Goal: Transaction & Acquisition: Purchase product/service

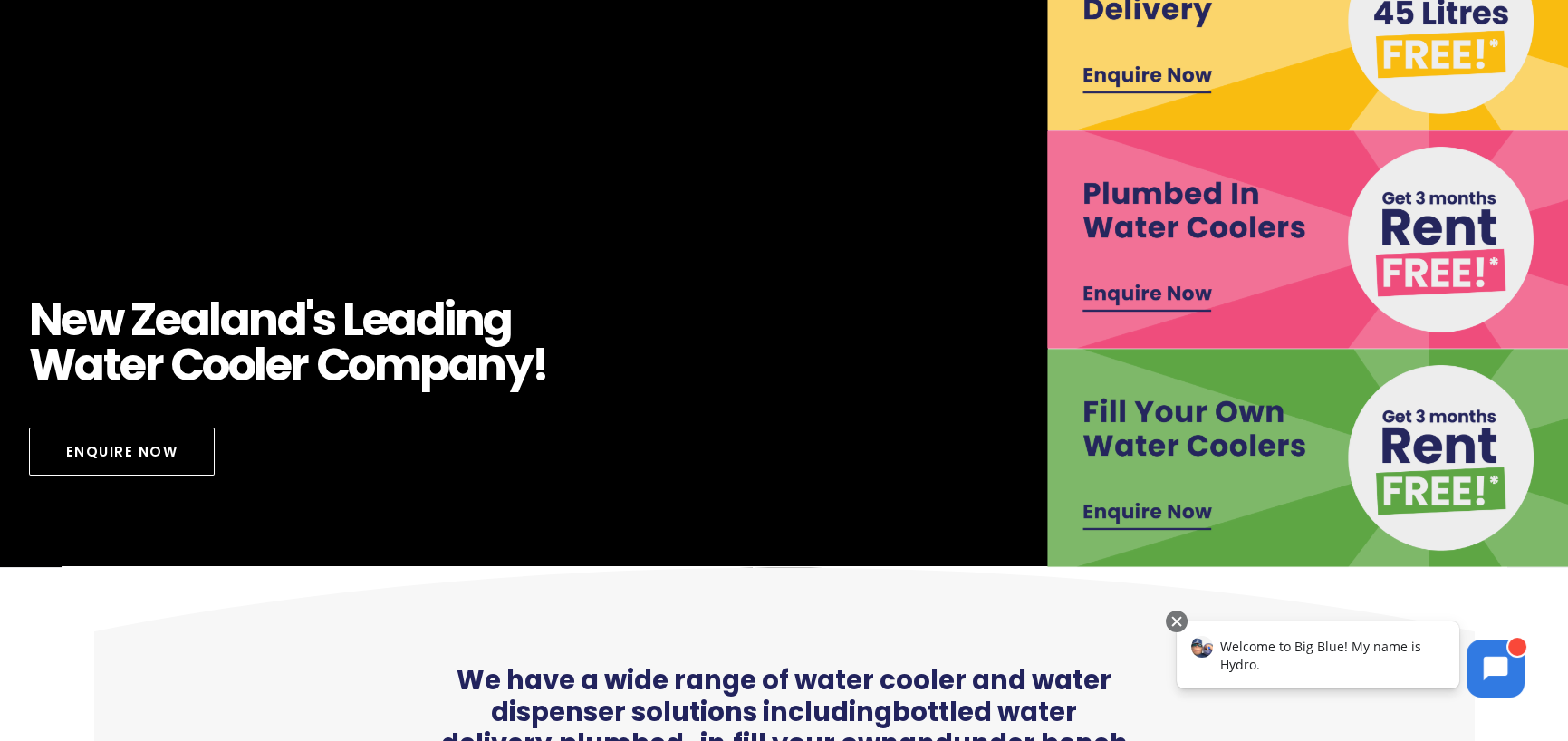
scroll to position [181, 0]
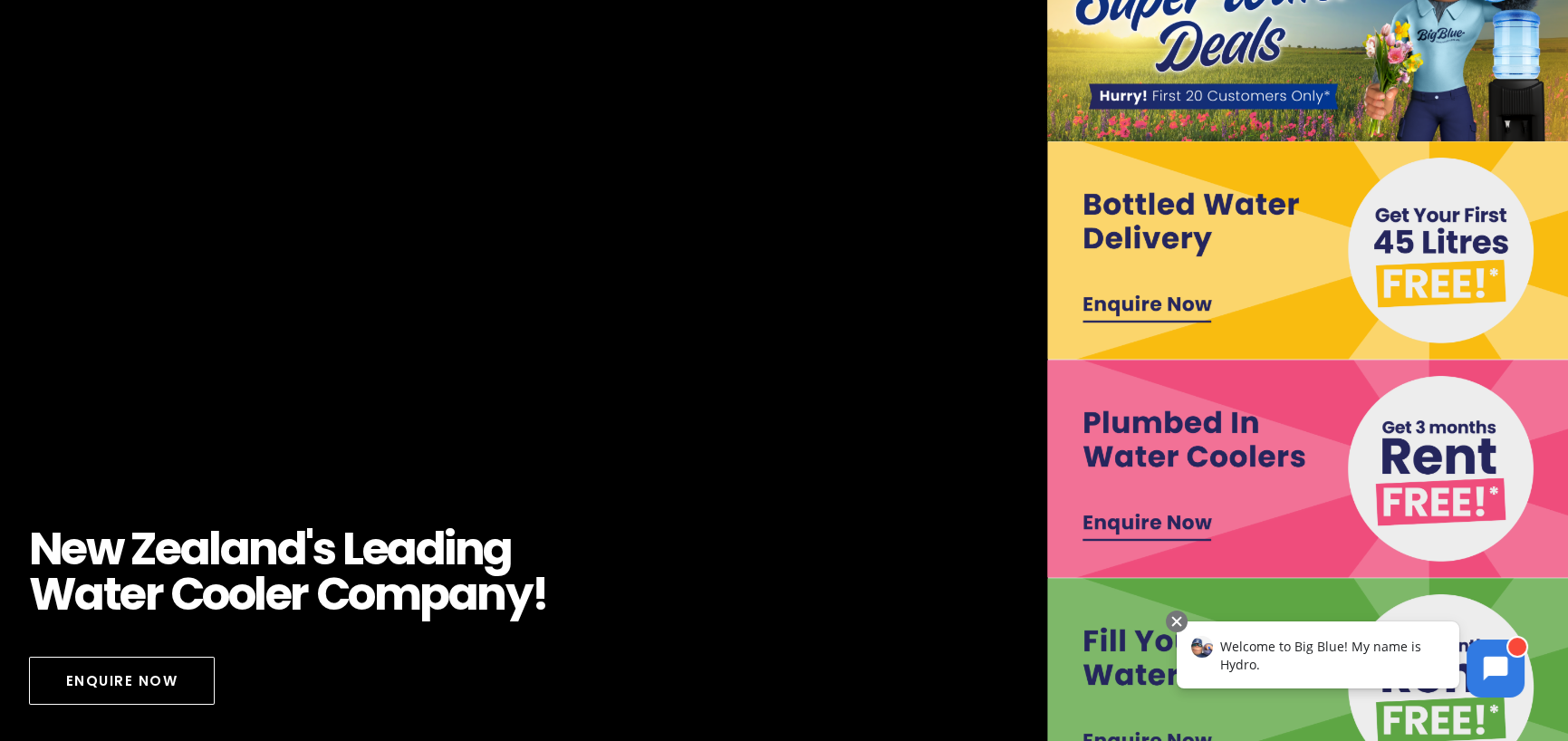
click at [1422, 238] on img at bounding box center [1310, 250] width 526 height 218
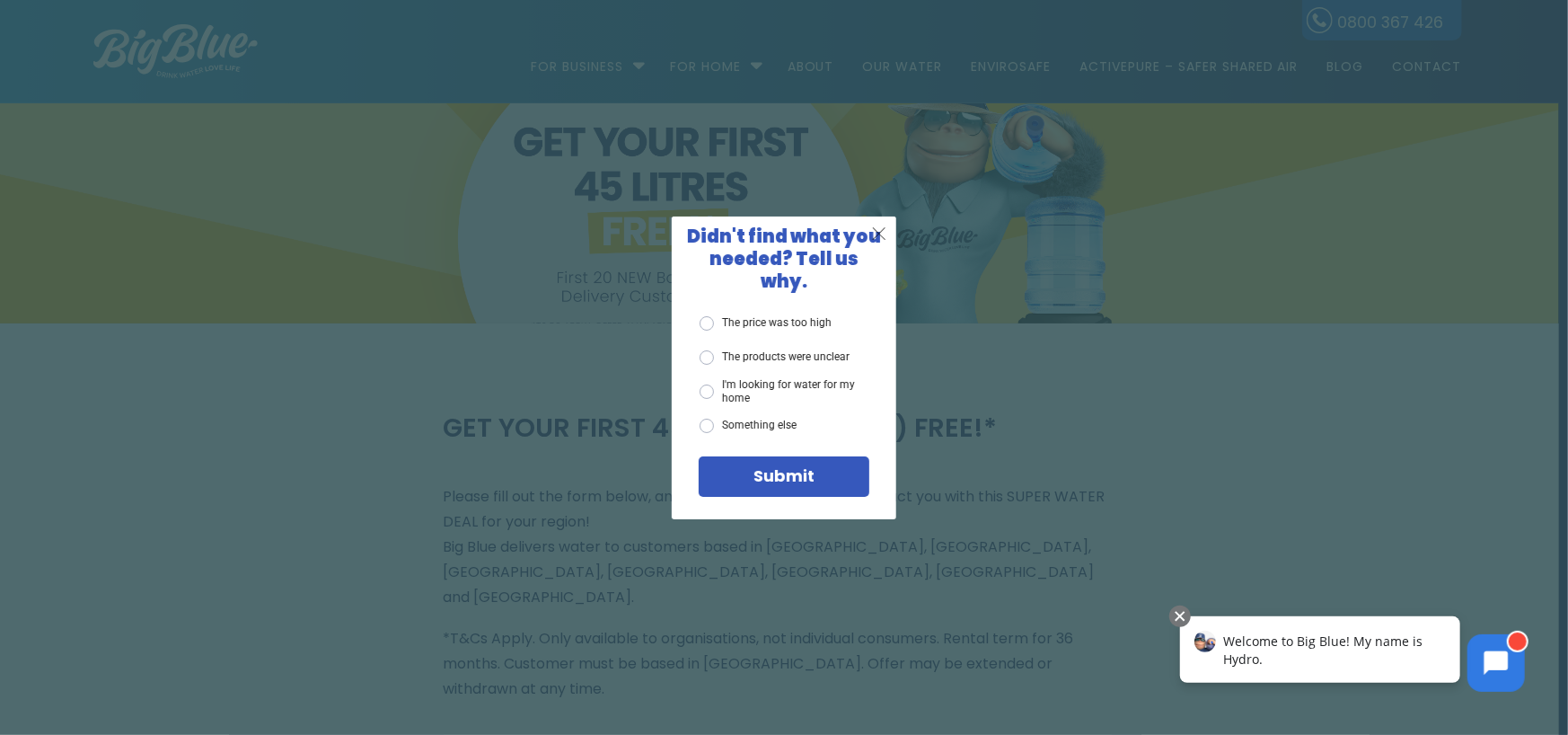
click at [879, 234] on span "X" at bounding box center [879, 233] width 16 height 22
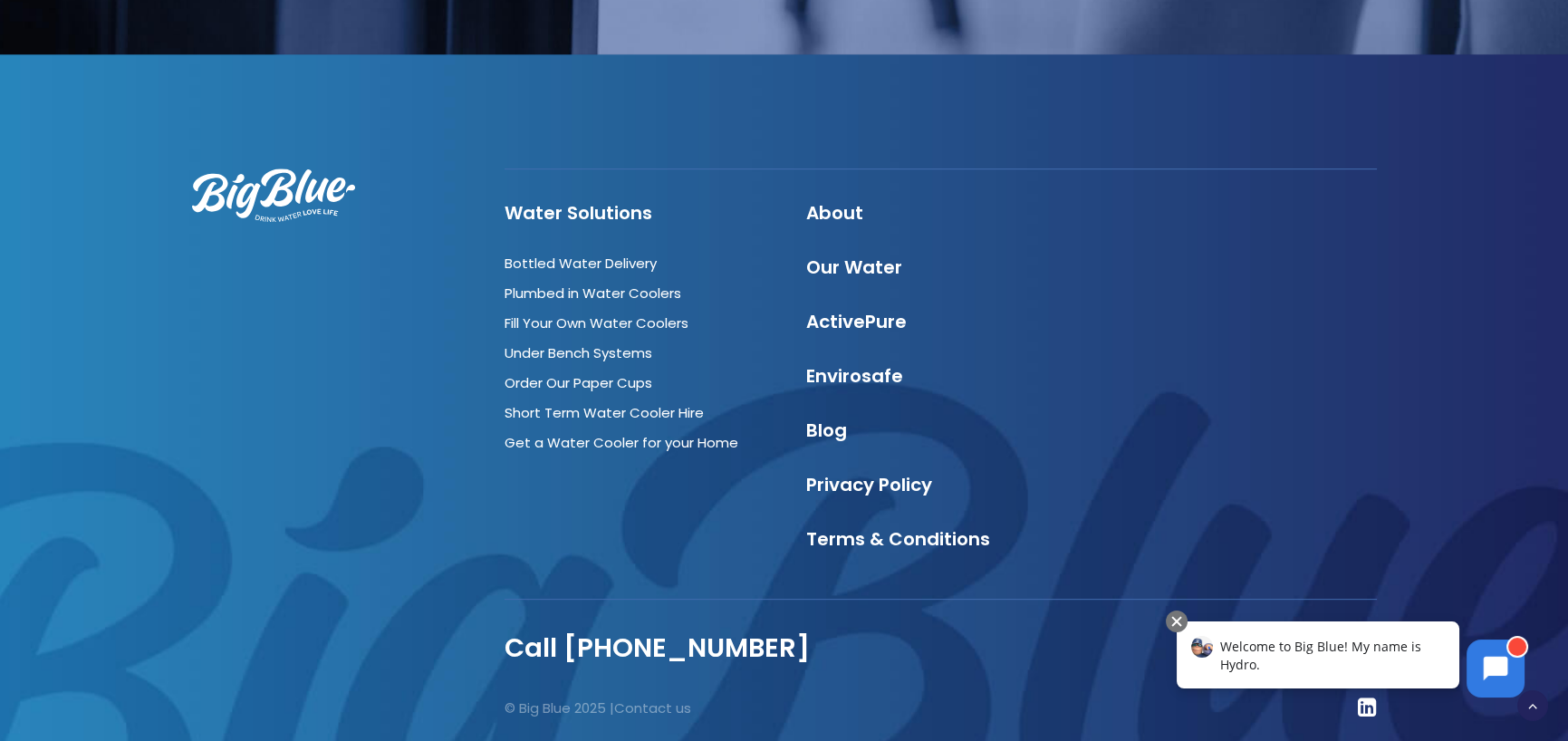
scroll to position [2174, 0]
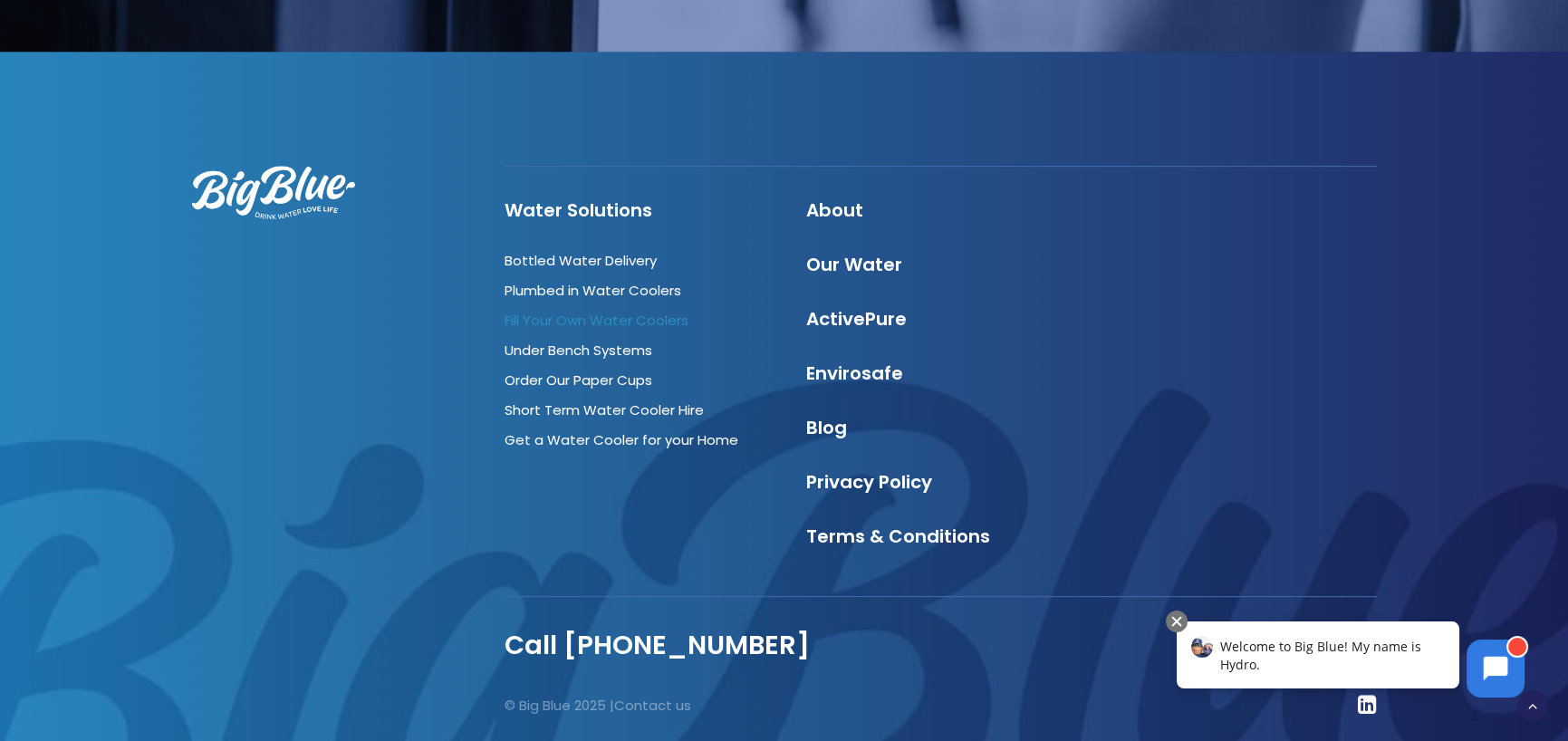
click at [628, 311] on link "Fill Your Own Water Coolers" at bounding box center [596, 320] width 184 height 19
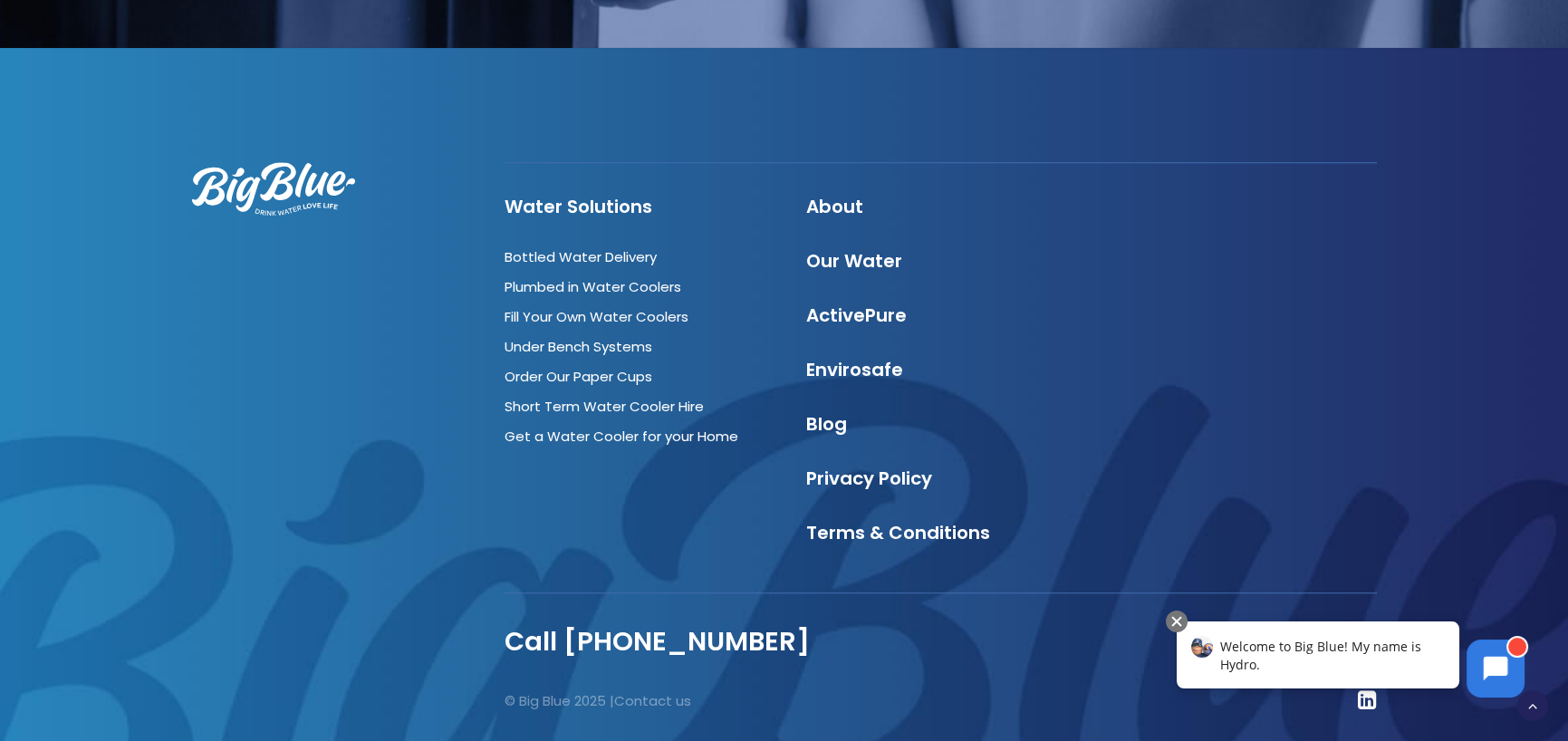
scroll to position [3887, 0]
